Goal: Task Accomplishment & Management: Complete application form

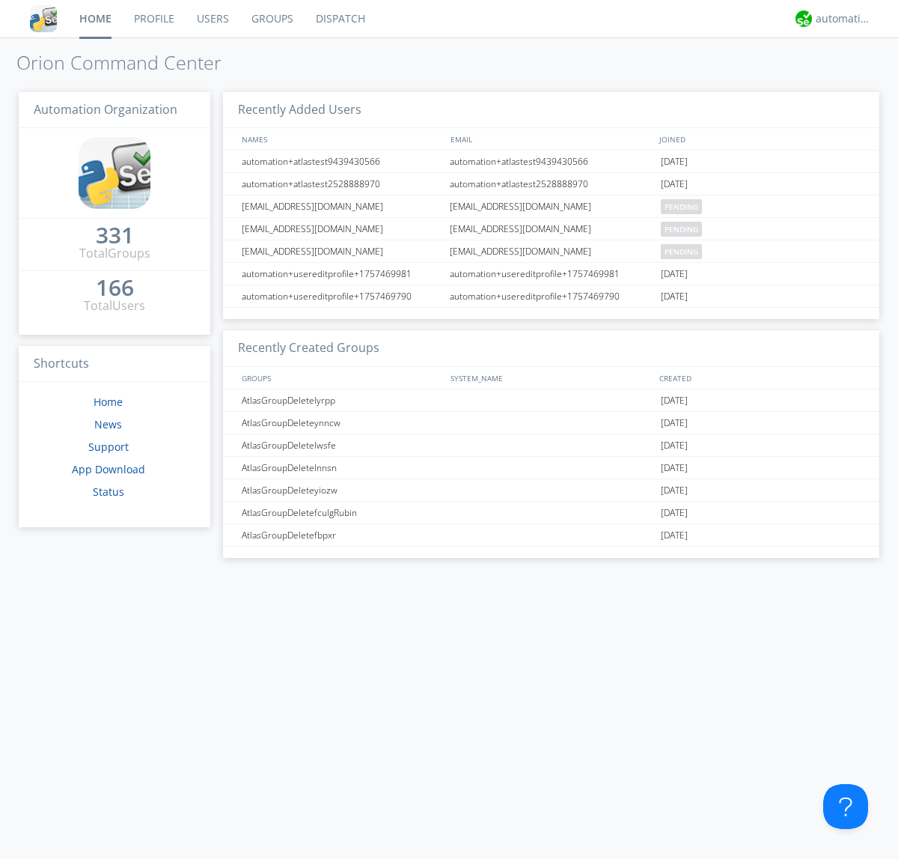
click at [212, 19] on link "Users" at bounding box center [213, 18] width 55 height 37
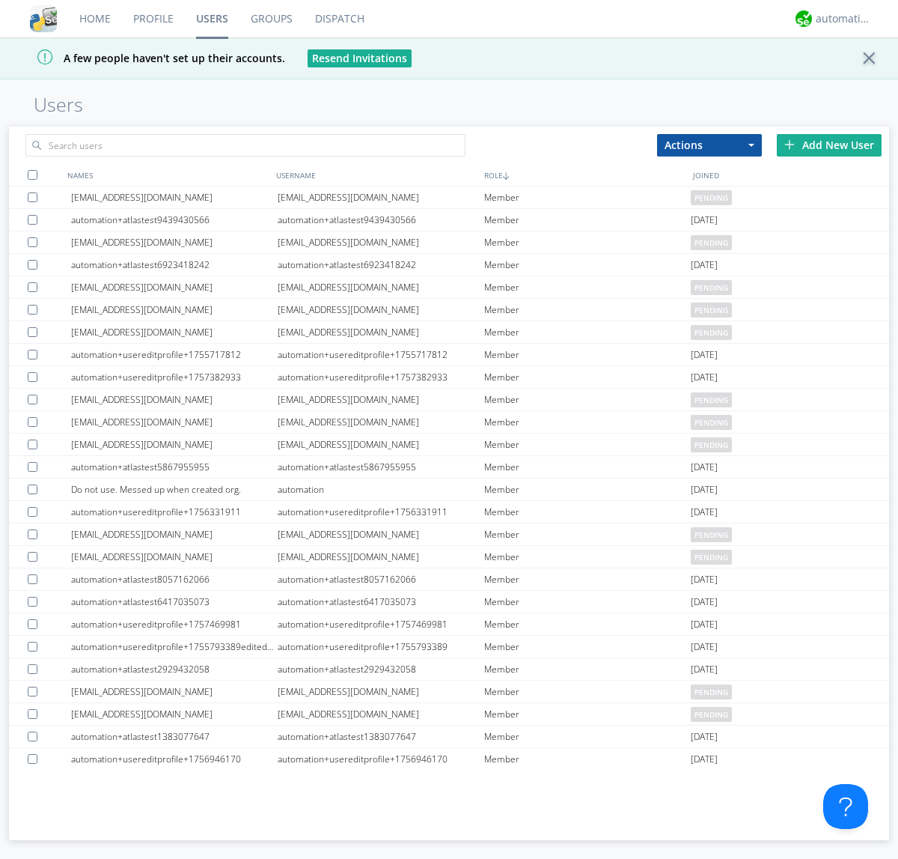
click at [829, 144] on div "Add New User" at bounding box center [829, 145] width 105 height 22
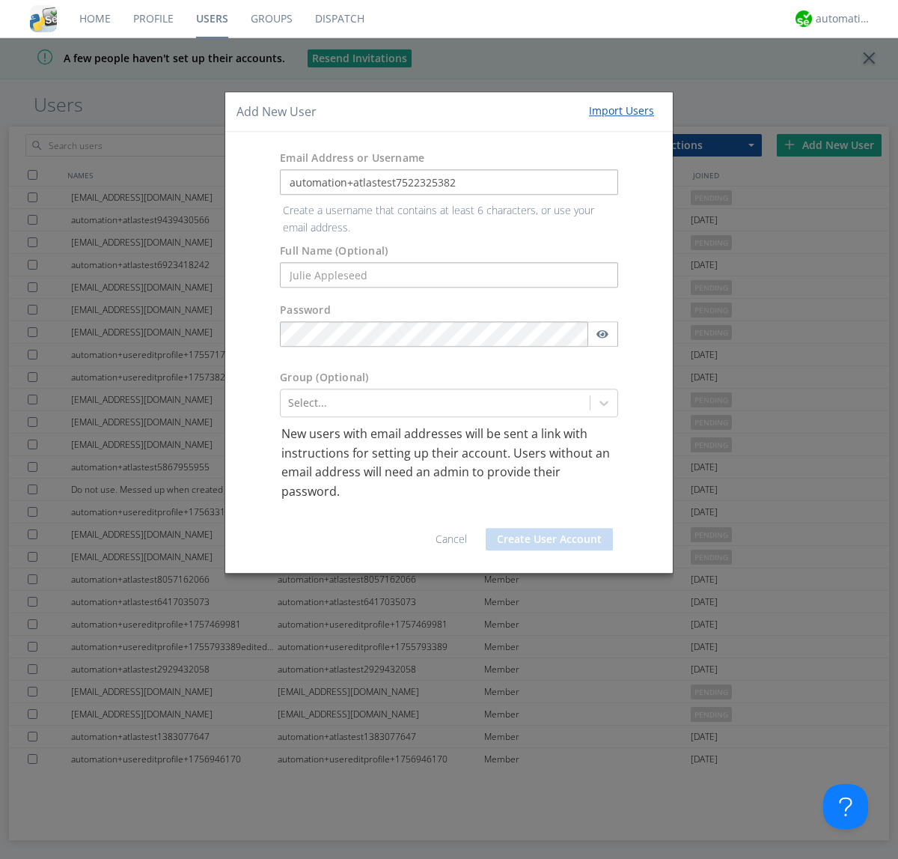
type input "automation+atlastest7522325382"
click at [435, 394] on div at bounding box center [435, 403] width 294 height 18
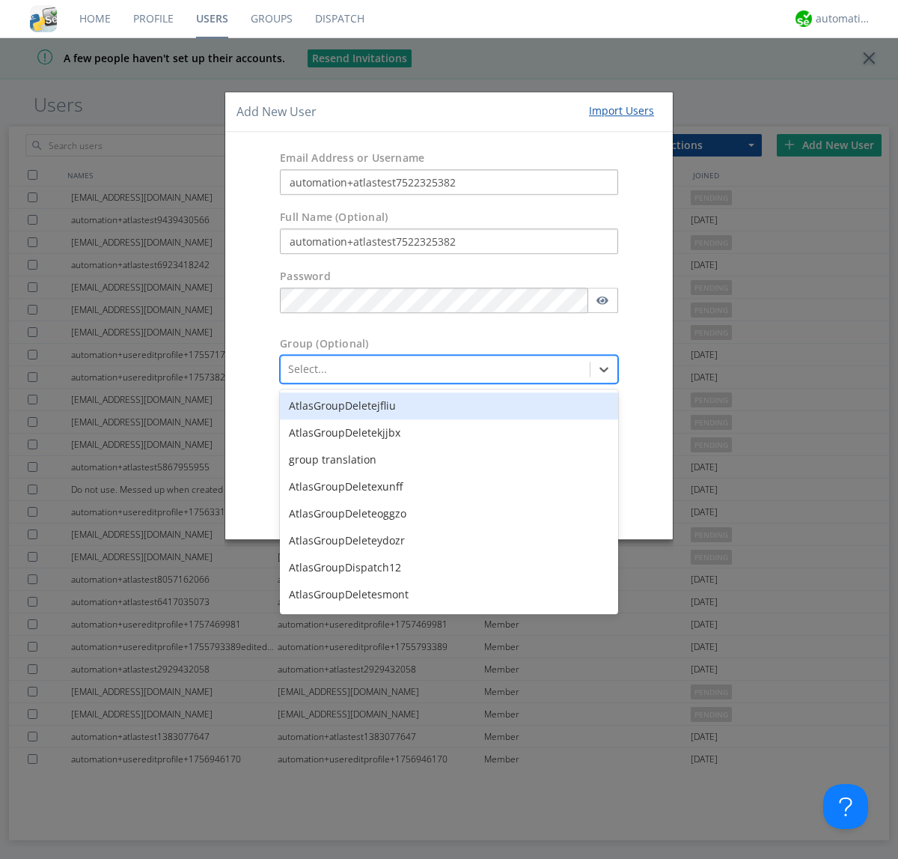
click at [549, 505] on button "Create User Account" at bounding box center [549, 505] width 127 height 22
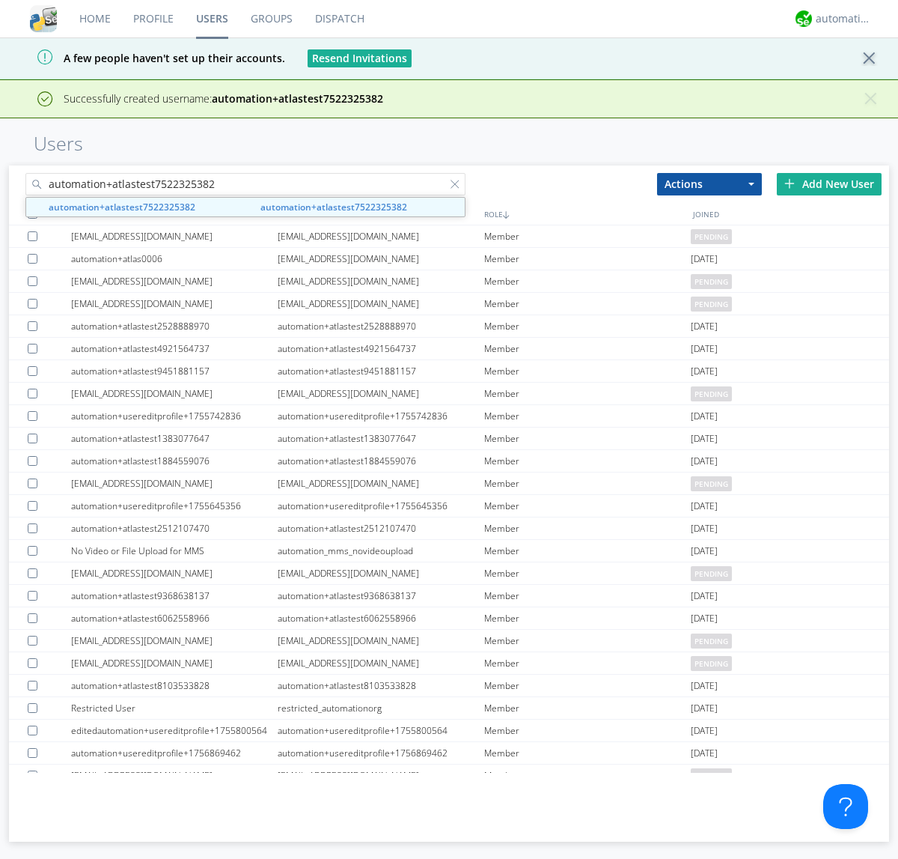
type input "automation+atlastest7522325382"
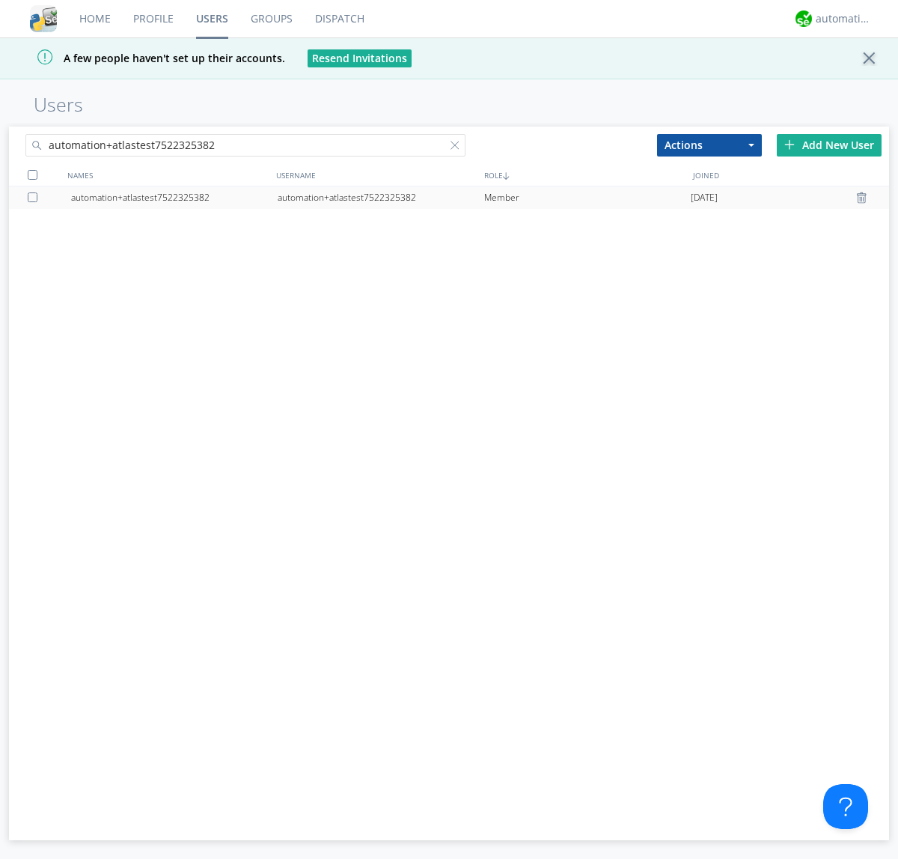
click at [380, 197] on div "automation+atlastest7522325382" at bounding box center [381, 197] width 207 height 22
